Goal: Task Accomplishment & Management: Manage account settings

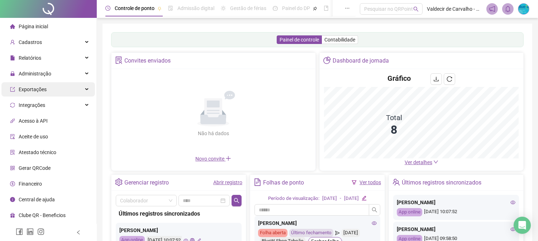
drag, startPoint x: 20, startPoint y: 74, endPoint x: 33, endPoint y: 87, distance: 17.7
click at [20, 74] on span "Administração" at bounding box center [35, 74] width 33 height 6
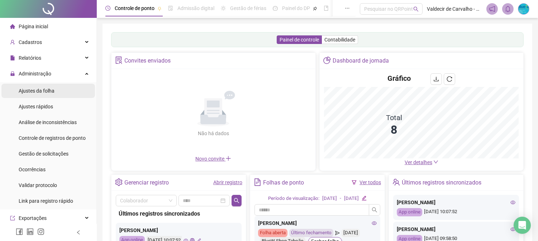
click at [41, 102] on div "Ajustes rápidos" at bounding box center [36, 107] width 34 height 14
click at [44, 89] on span "Ajustes da folha" at bounding box center [37, 91] width 36 height 6
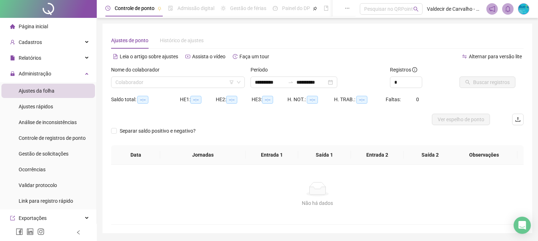
type input "**********"
click at [158, 81] on input "search" at bounding box center [174, 82] width 119 height 11
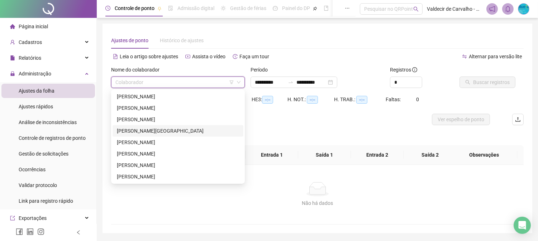
click at [147, 130] on div "[PERSON_NAME][GEOGRAPHIC_DATA]" at bounding box center [178, 131] width 122 height 8
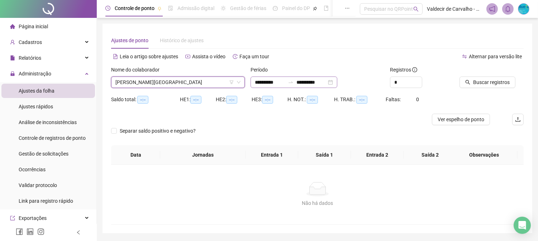
click at [294, 81] on div at bounding box center [290, 83] width 11 height 6
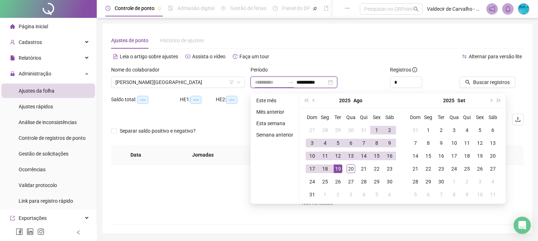
type input "**********"
click at [375, 128] on div "1" at bounding box center [376, 130] width 9 height 9
type input "**********"
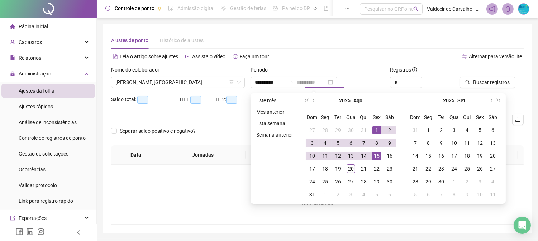
click at [376, 155] on div "15" at bounding box center [376, 156] width 9 height 9
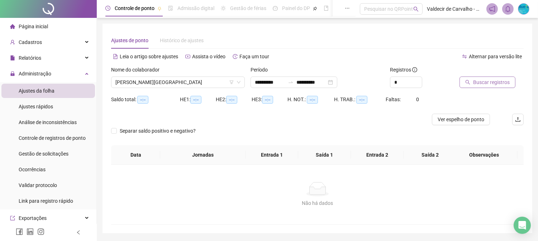
click at [493, 83] on span "Buscar registros" at bounding box center [491, 82] width 37 height 8
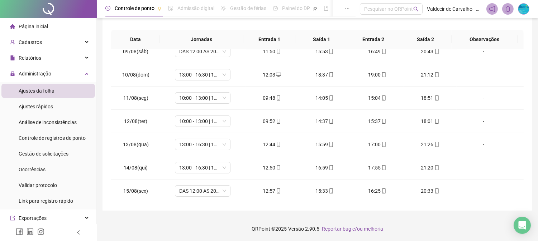
scroll to position [196, 0]
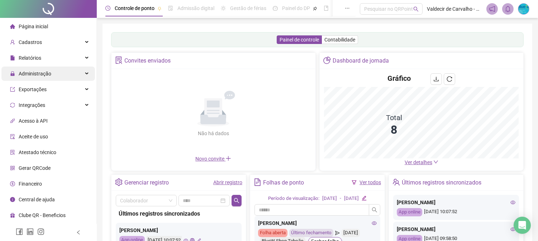
click at [20, 73] on span "Administração" at bounding box center [35, 74] width 33 height 6
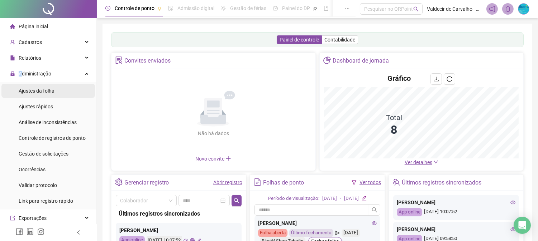
click at [59, 91] on li "Ajustes da folha" at bounding box center [47, 91] width 93 height 14
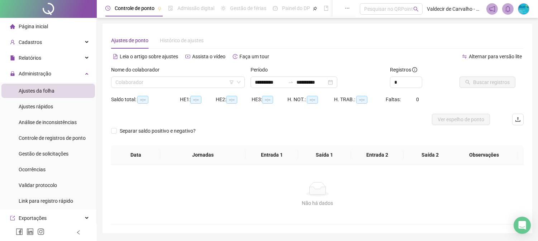
type input "**********"
drag, startPoint x: 206, startPoint y: 86, endPoint x: 197, endPoint y: 100, distance: 16.1
click at [206, 87] on input "search" at bounding box center [174, 82] width 119 height 11
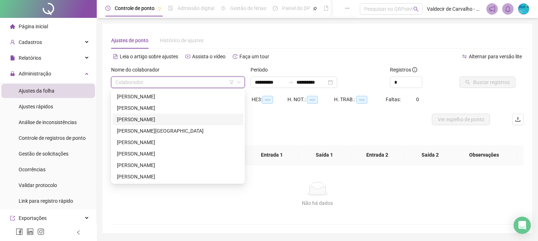
click at [162, 117] on div "[PERSON_NAME]" at bounding box center [178, 120] width 122 height 8
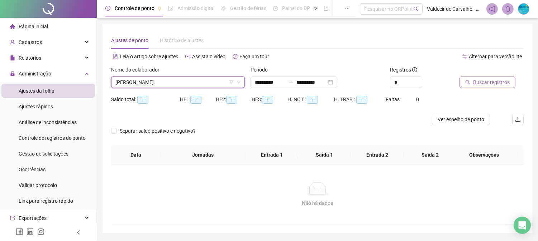
click at [491, 83] on span "Buscar registros" at bounding box center [491, 82] width 37 height 8
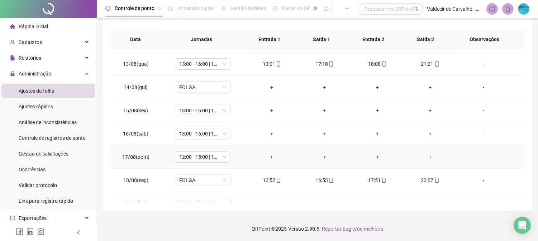
scroll to position [290, 0]
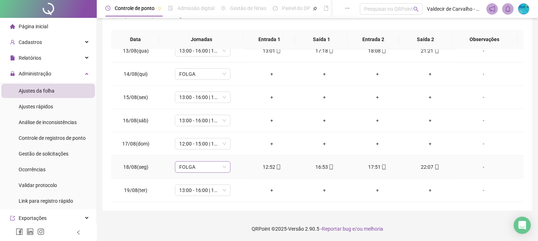
click at [194, 163] on span "FOLGA" at bounding box center [202, 167] width 47 height 11
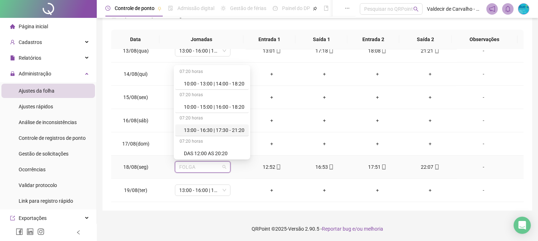
click at [212, 131] on div "13:00 - 16:30 | 17:30 - 21:20" at bounding box center [214, 130] width 61 height 8
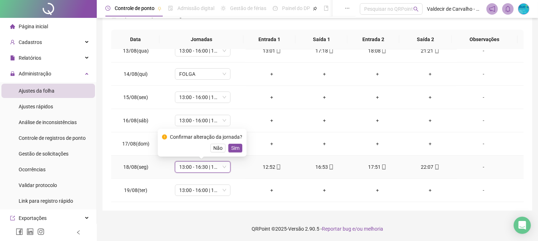
click at [231, 146] on span "Sim" at bounding box center [235, 148] width 8 height 8
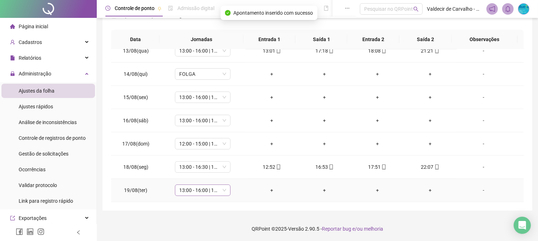
click at [201, 192] on span "13:00 - 16:00 | 17:00 - 21:20" at bounding box center [202, 190] width 47 height 11
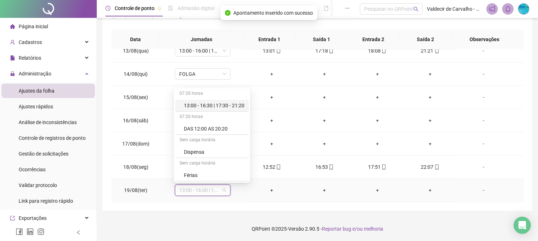
scroll to position [118, 0]
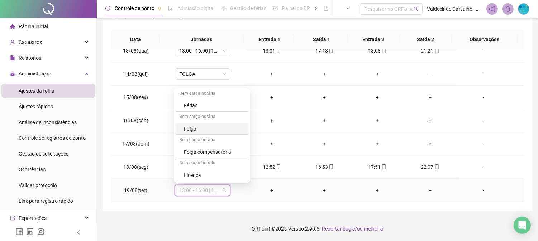
click at [215, 127] on div "Folga" at bounding box center [214, 129] width 61 height 8
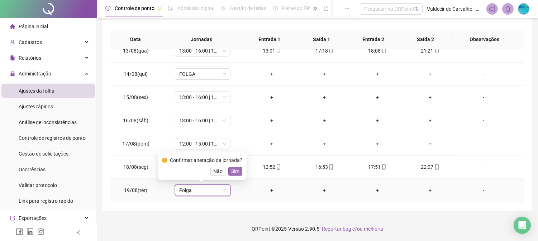
click at [231, 169] on span "Sim" at bounding box center [235, 172] width 8 height 8
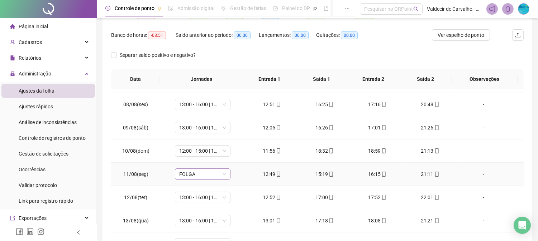
scroll to position [199, 0]
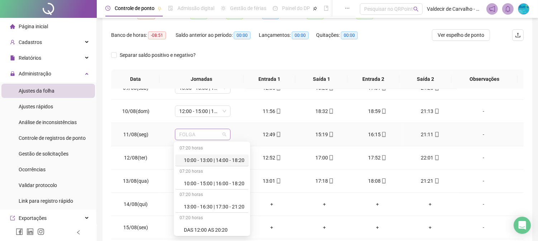
click at [208, 135] on span "FOLGA" at bounding box center [202, 134] width 47 height 11
click at [212, 210] on div "13:00 - 16:30 | 17:30 - 21:20" at bounding box center [214, 207] width 61 height 8
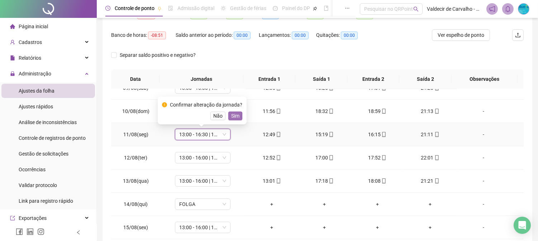
click at [231, 116] on span "Sim" at bounding box center [235, 116] width 8 height 8
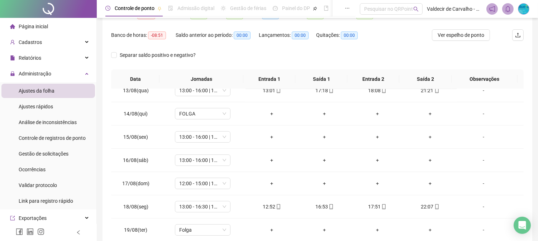
scroll to position [5, 0]
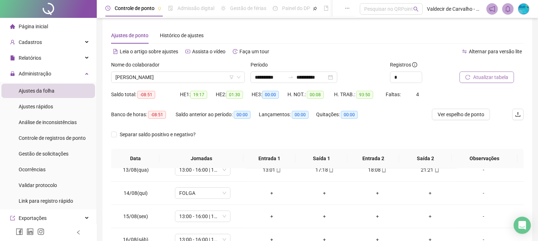
click at [476, 75] on span "Atualizar tabela" at bounding box center [490, 77] width 35 height 8
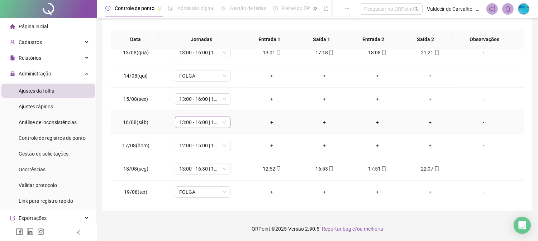
scroll to position [290, 0]
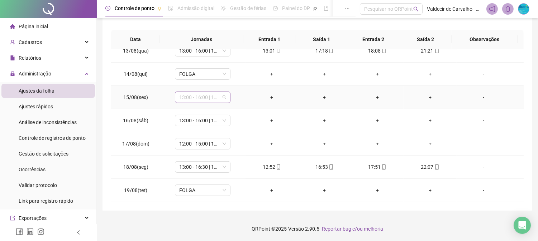
click at [215, 99] on span "13:00 - 16:00 | 17:00 - 21:20" at bounding box center [202, 97] width 47 height 11
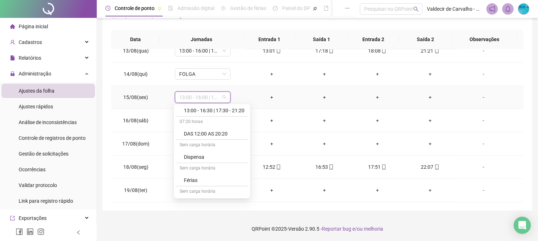
scroll to position [0, 0]
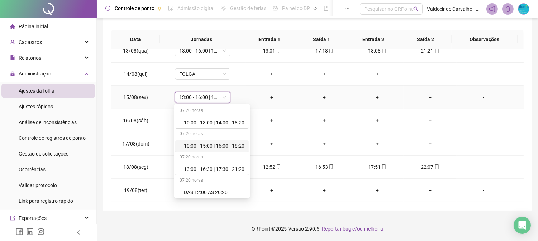
click at [253, 90] on td "+" at bounding box center [271, 97] width 53 height 23
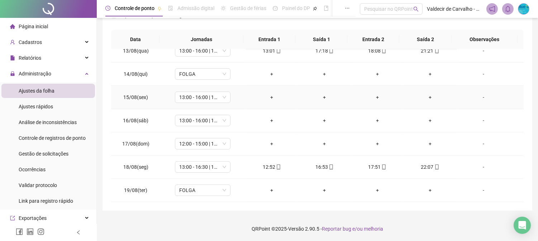
click at [479, 95] on div "-" at bounding box center [483, 97] width 42 height 8
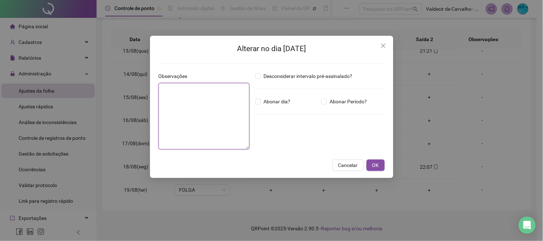
click at [201, 97] on textarea at bounding box center [204, 116] width 91 height 67
type textarea "**********"
click at [383, 165] on button "OK" at bounding box center [376, 165] width 18 height 11
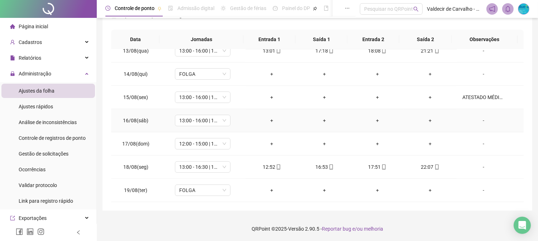
click at [475, 115] on td "-" at bounding box center [489, 120] width 67 height 23
click at [481, 122] on div "-" at bounding box center [483, 121] width 42 height 8
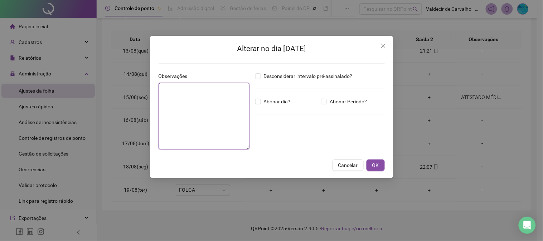
click at [173, 109] on textarea at bounding box center [204, 116] width 91 height 67
type textarea "**********"
click at [373, 160] on button "OK" at bounding box center [376, 165] width 18 height 11
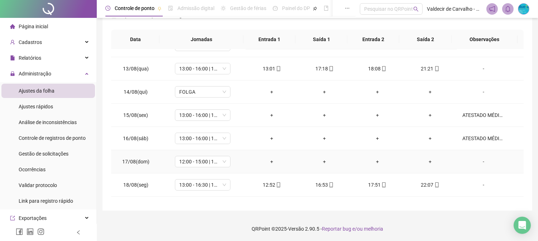
scroll to position [290, 0]
